Goal: Task Accomplishment & Management: Use online tool/utility

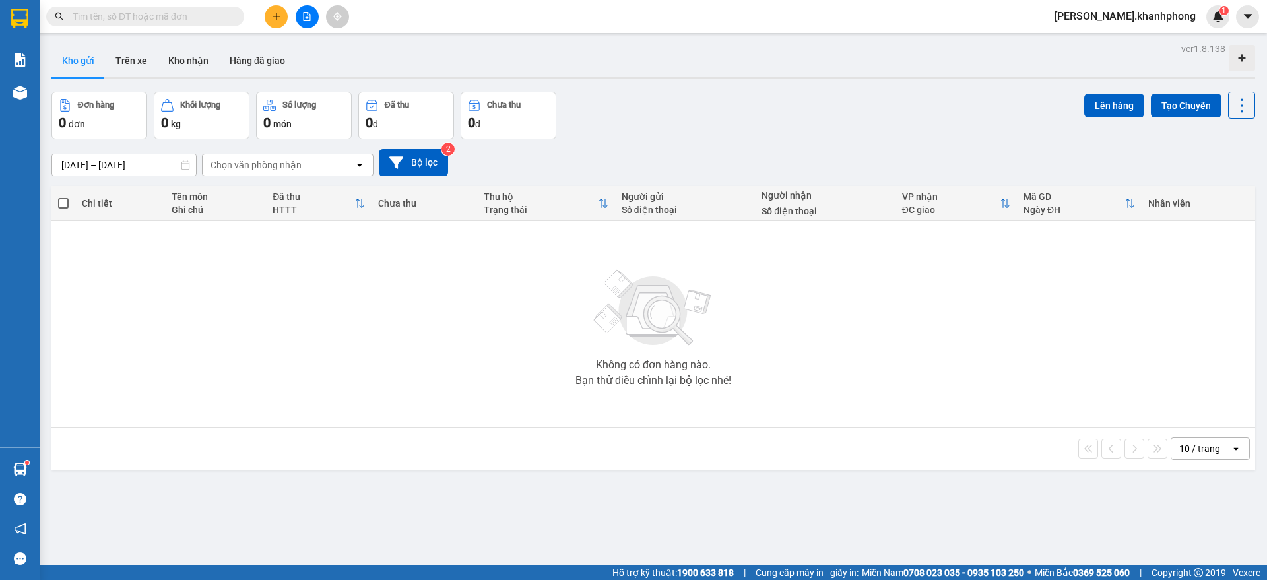
click at [199, 20] on input "text" at bounding box center [151, 16] width 156 height 15
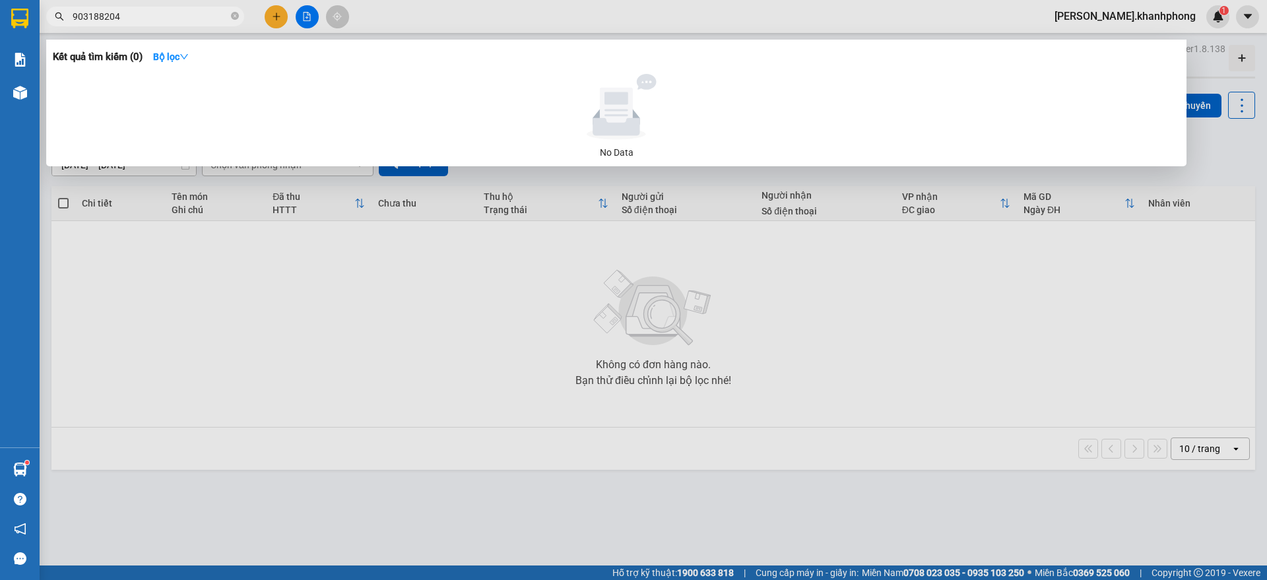
click at [72, 14] on span "903188204" at bounding box center [145, 17] width 198 height 20
click at [75, 16] on input "903188204" at bounding box center [151, 16] width 156 height 15
type input "0903188204"
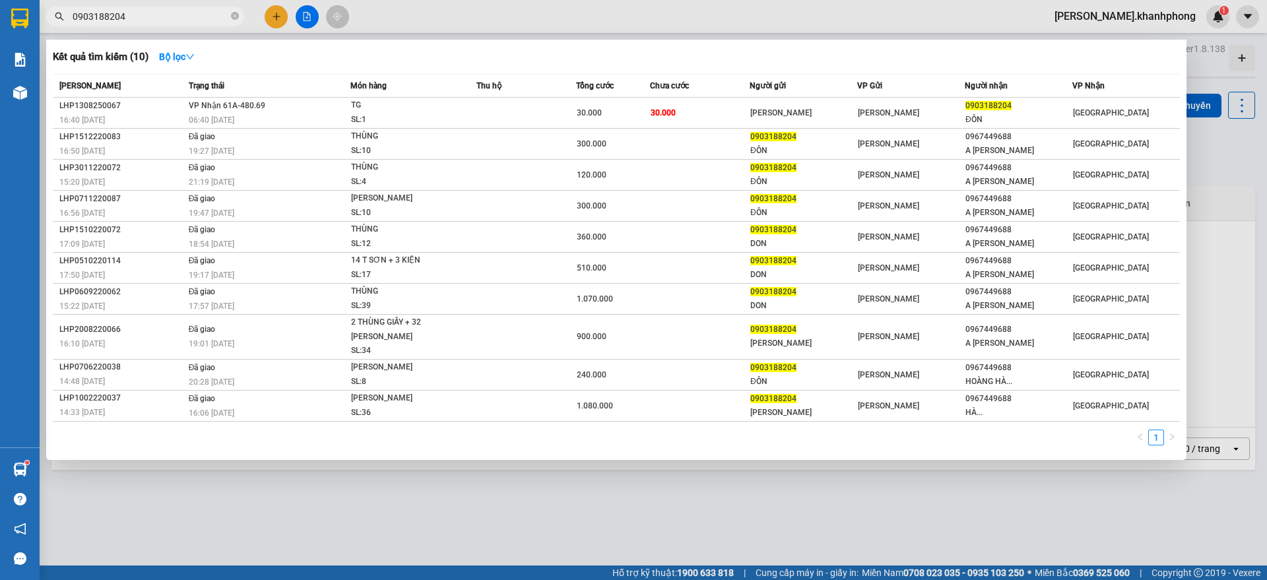
click at [281, 15] on div at bounding box center [633, 290] width 1267 height 580
click at [153, 17] on input "0903188204" at bounding box center [151, 16] width 156 height 15
click at [187, 22] on input "0903188204" at bounding box center [151, 16] width 156 height 15
click at [193, 17] on input "0903188204" at bounding box center [151, 16] width 156 height 15
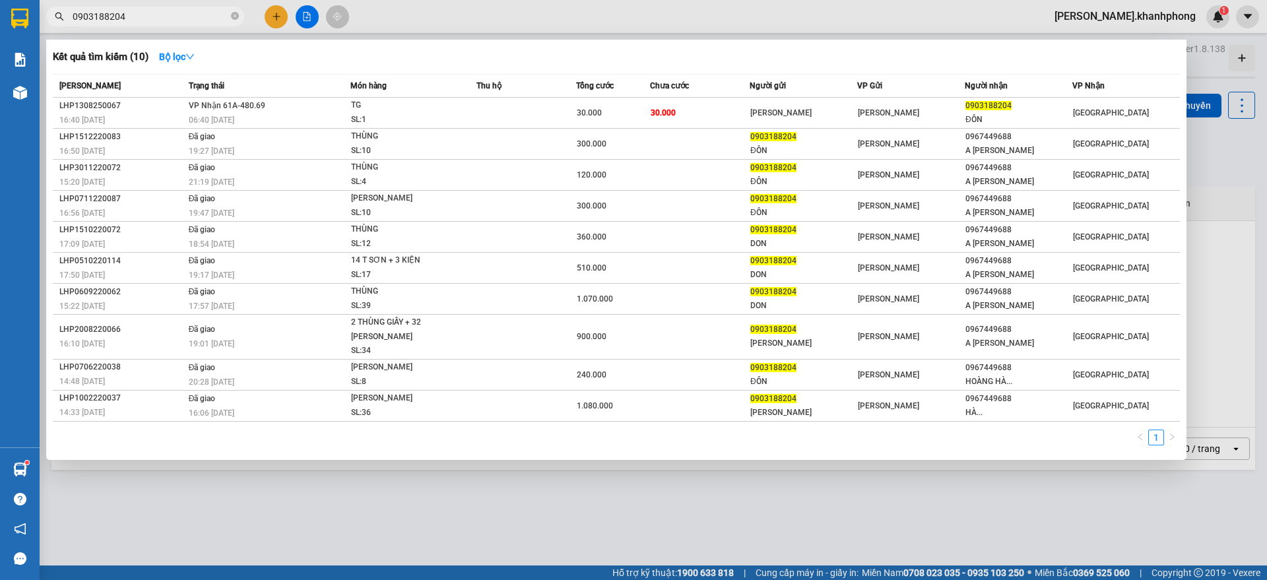
click at [194, 16] on input "0903188204" at bounding box center [151, 16] width 156 height 15
click at [232, 18] on icon "close-circle" at bounding box center [235, 16] width 8 height 8
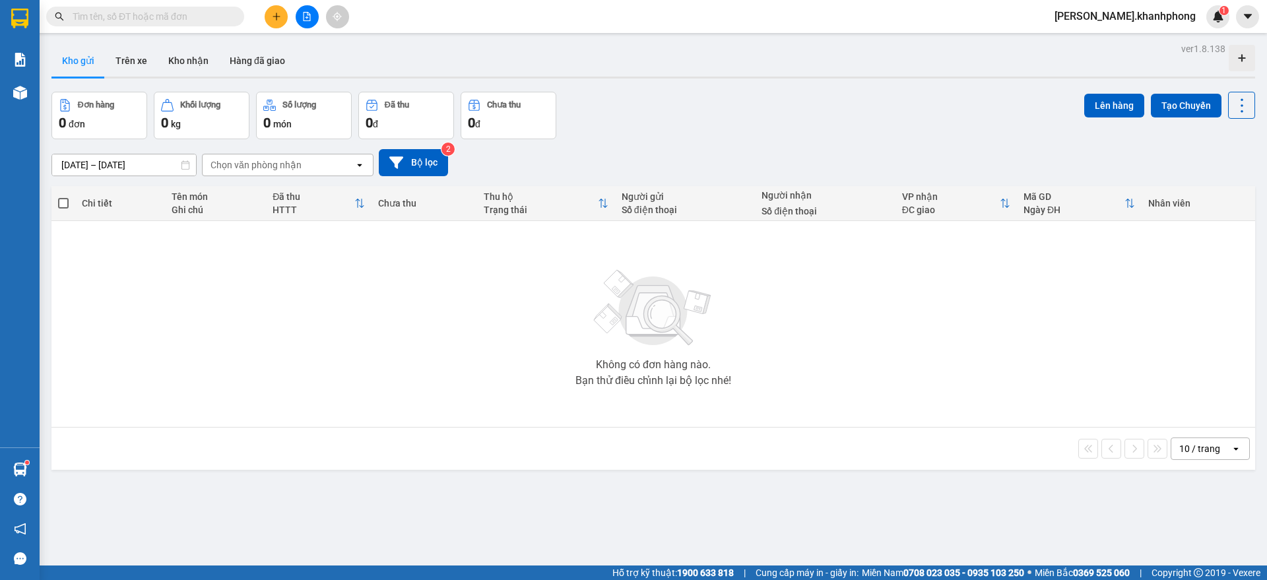
paste input "LHP1308250078"
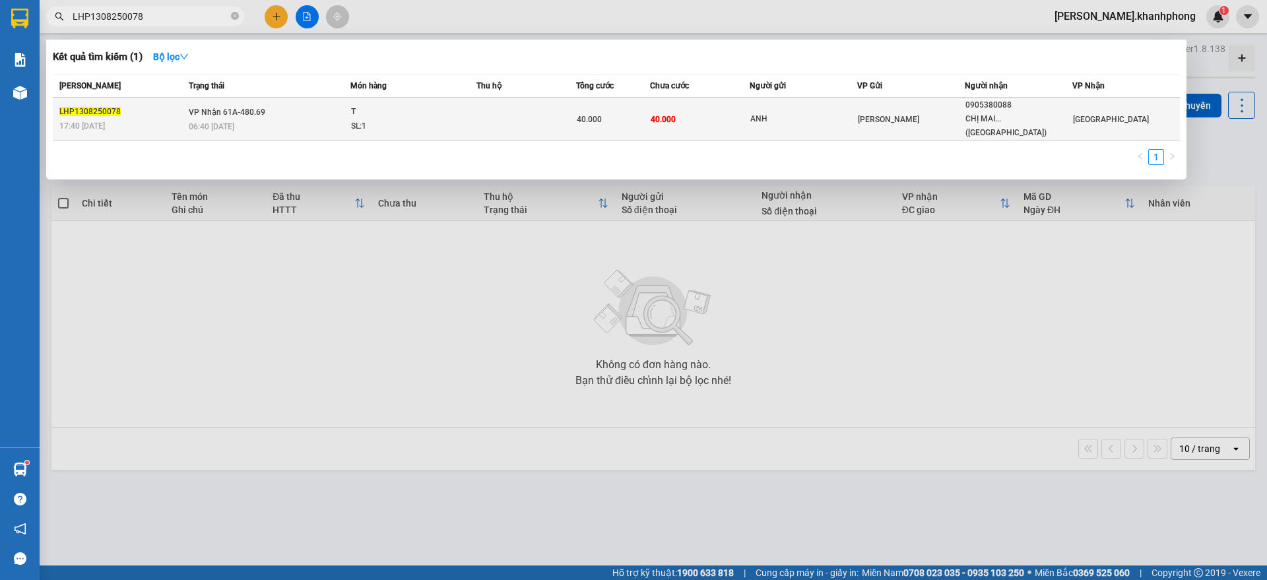
type input "LHP1308250078"
click at [914, 112] on div "[PERSON_NAME]" at bounding box center [911, 119] width 106 height 15
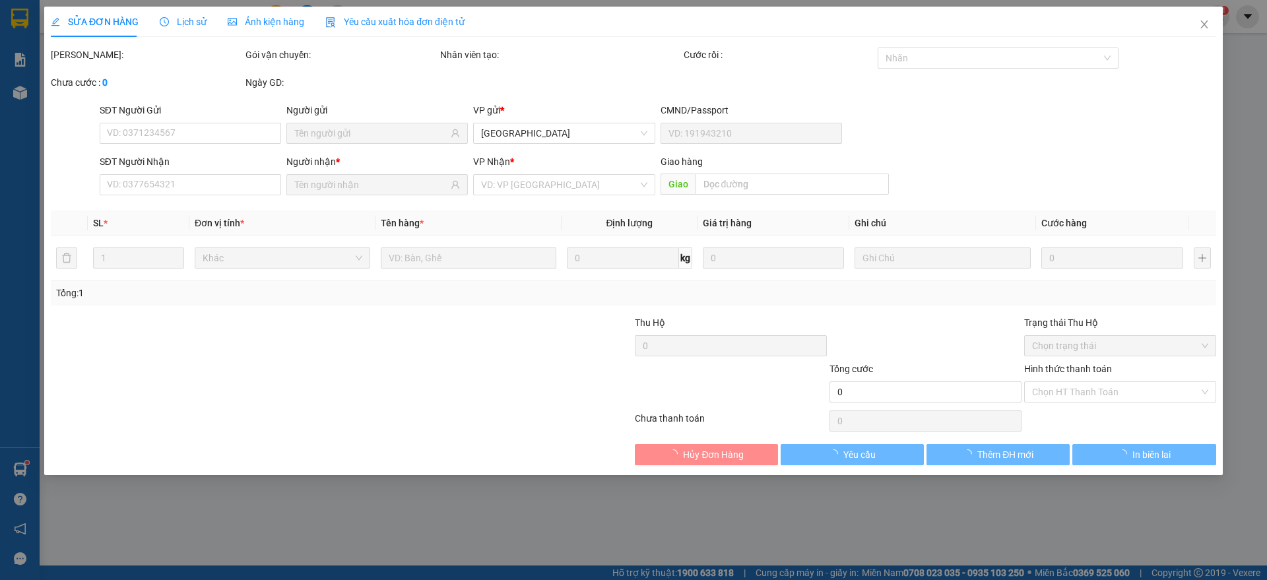
type input "ANH"
type input "0905380088"
type input "CHỊ MAI...([GEOGRAPHIC_DATA])"
type input "40.000"
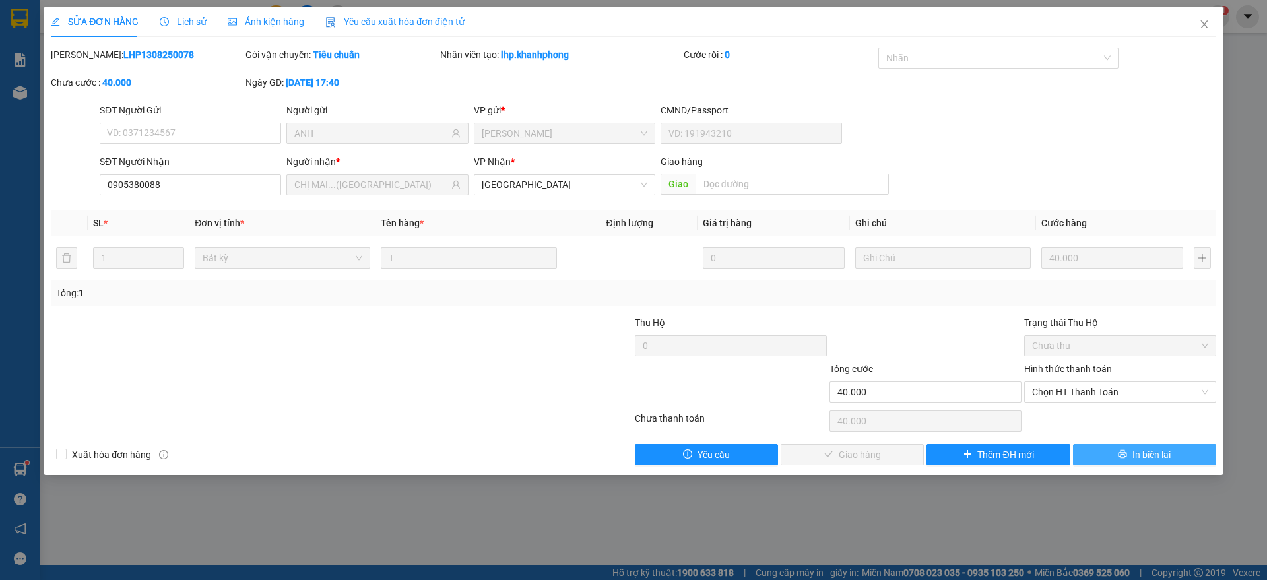
click at [1114, 451] on button "In biên lai" at bounding box center [1144, 454] width 143 height 21
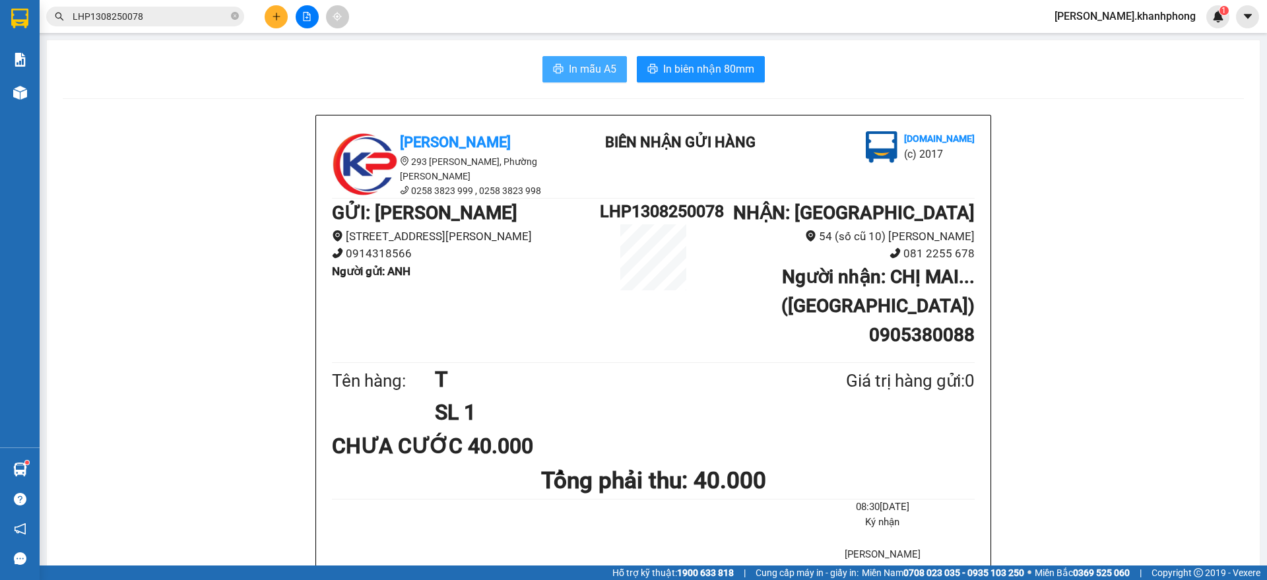
click at [594, 71] on span "In mẫu A5" at bounding box center [593, 69] width 48 height 16
